Goal: Information Seeking & Learning: Learn about a topic

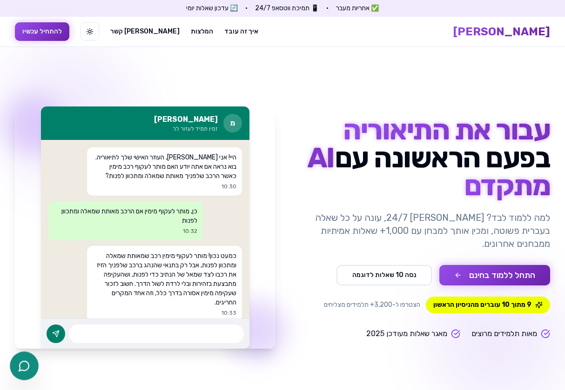
click at [29, 355] on icon "צ'אט בוואטסאפ" at bounding box center [24, 366] width 12 height 12
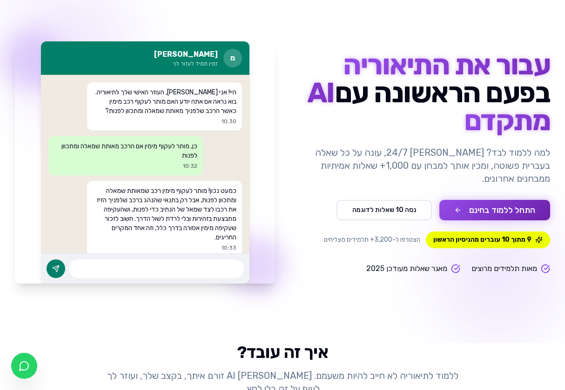
scroll to position [24, 0]
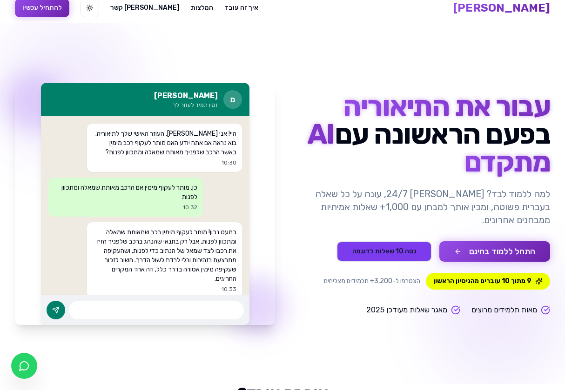
click at [391, 249] on button "נסה 10 שאלות לדוגמה" at bounding box center [383, 251] width 95 height 20
click at [481, 251] on button "התחל ללמוד בחינם" at bounding box center [494, 251] width 111 height 20
click at [453, 248] on button "התחל ללמוד בחינם" at bounding box center [494, 251] width 111 height 20
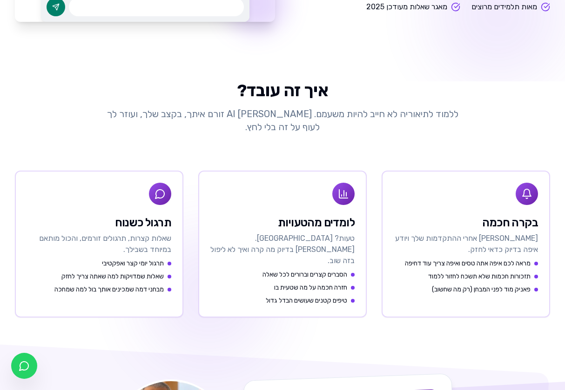
scroll to position [518, 0]
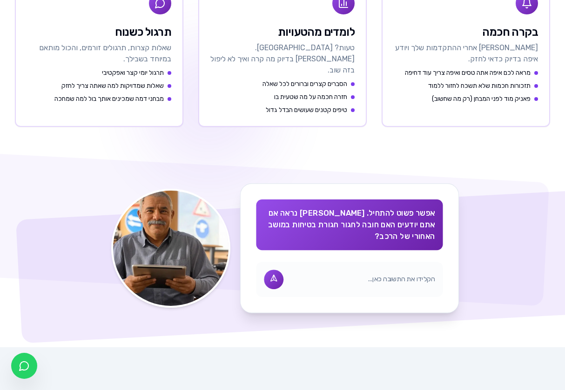
click at [390, 275] on input "text" at bounding box center [362, 280] width 146 height 10
type input "חובה"
click at [272, 275] on icon at bounding box center [273, 279] width 9 height 9
click at [272, 274] on icon at bounding box center [273, 279] width 11 height 11
click at [275, 270] on div at bounding box center [274, 280] width 20 height 20
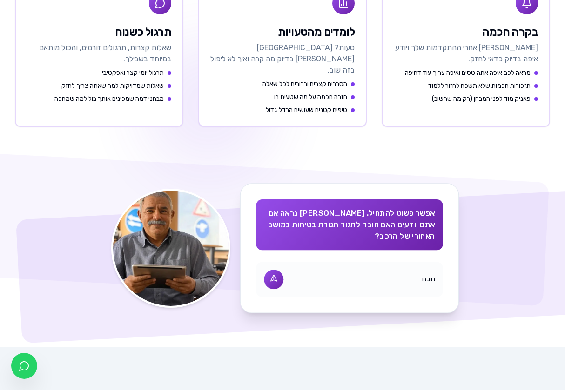
click at [275, 270] on div at bounding box center [274, 280] width 20 height 20
drag, startPoint x: 423, startPoint y: 270, endPoint x: 406, endPoint y: 271, distance: 16.3
click at [423, 271] on div "חובה" at bounding box center [349, 279] width 186 height 35
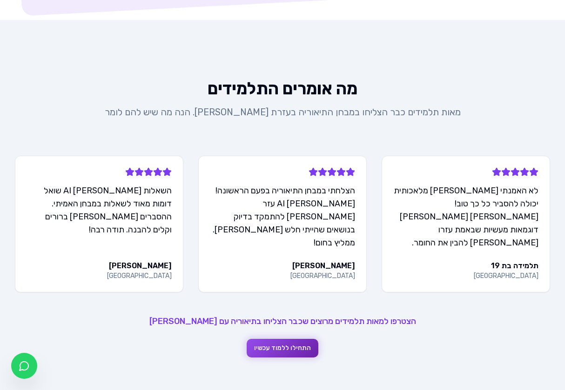
scroll to position [929, 0]
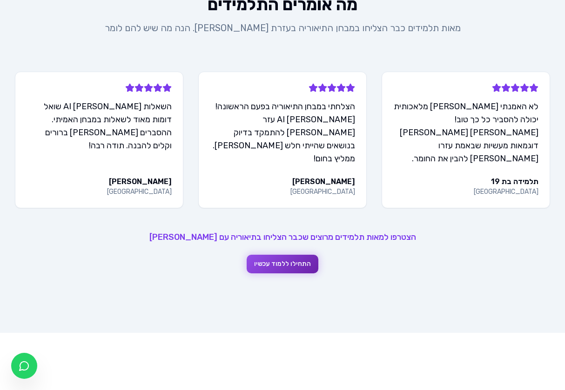
click at [276, 255] on button "התחילו ללמוד עכשיו" at bounding box center [282, 264] width 72 height 19
click at [273, 255] on button "התחילו ללמוד עכשיו" at bounding box center [282, 264] width 72 height 19
click at [279, 255] on button "התחילו ללמוד עכשיו" at bounding box center [282, 264] width 72 height 19
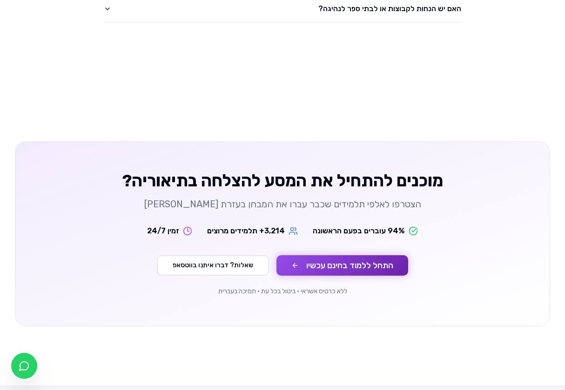
scroll to position [1574, 0]
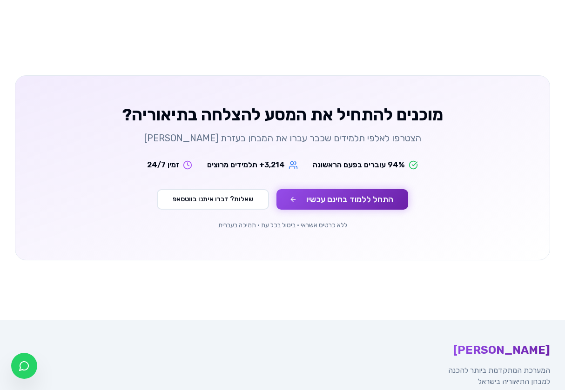
click at [330, 189] on button "התחל ללמוד בחינם עכשיו" at bounding box center [342, 199] width 132 height 20
click at [288, 189] on button "התחל ללמוד בחינם עכשיו" at bounding box center [342, 199] width 132 height 20
